Goal: Find specific page/section: Find specific page/section

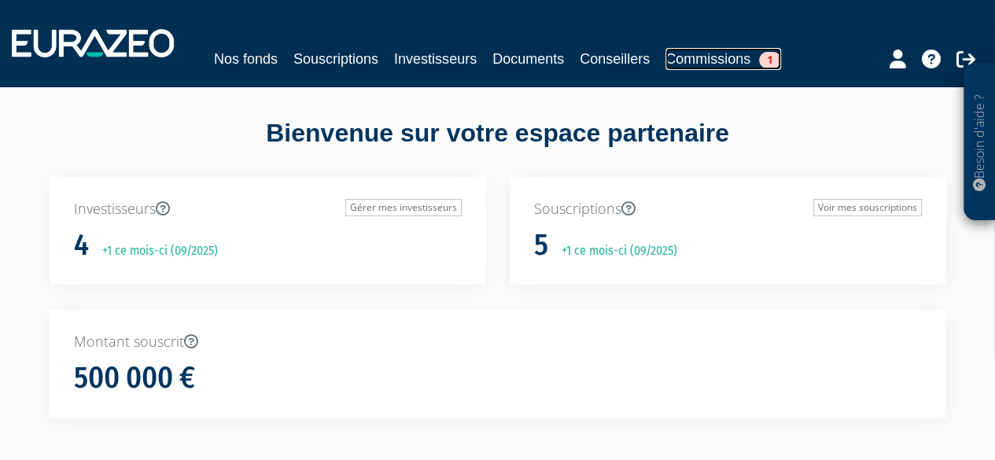
click at [728, 56] on link "Commissions 1" at bounding box center [723, 59] width 116 height 22
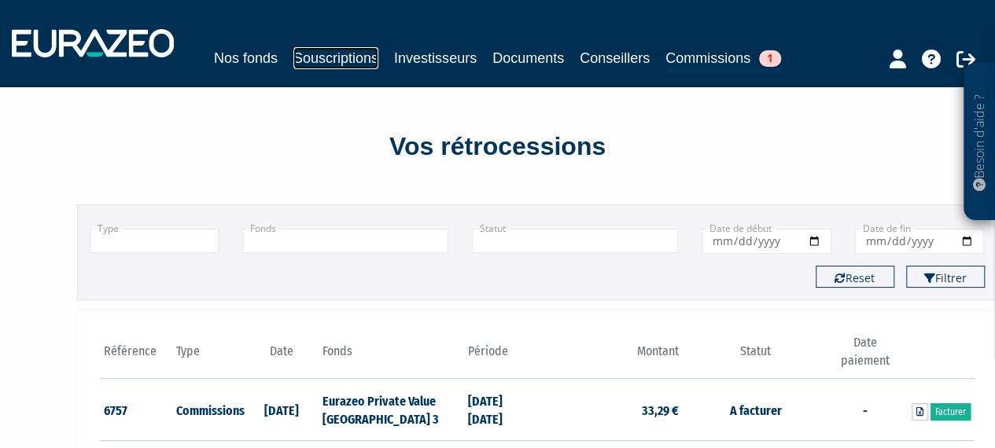
click at [332, 62] on link "Souscriptions" at bounding box center [335, 58] width 85 height 22
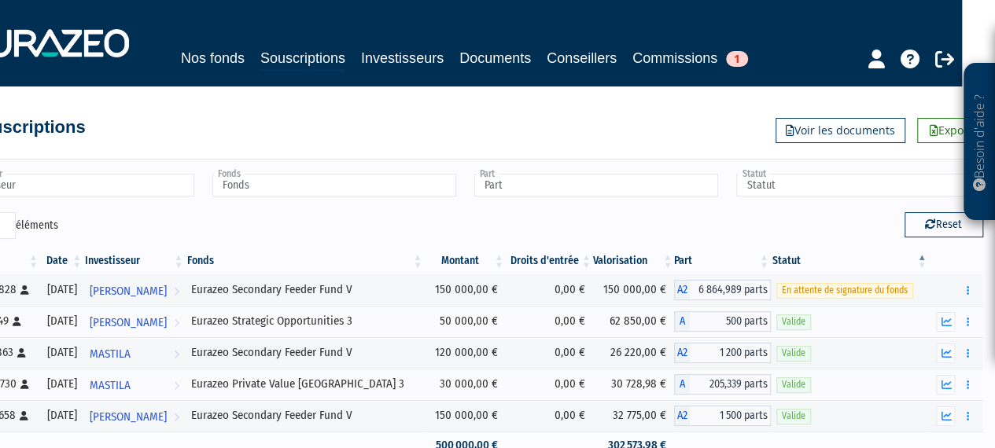
scroll to position [0, 33]
click at [964, 288] on button "button" at bounding box center [967, 291] width 19 height 20
click at [590, 219] on div "Reset" at bounding box center [730, 227] width 530 height 31
